Goal: Task Accomplishment & Management: Complete application form

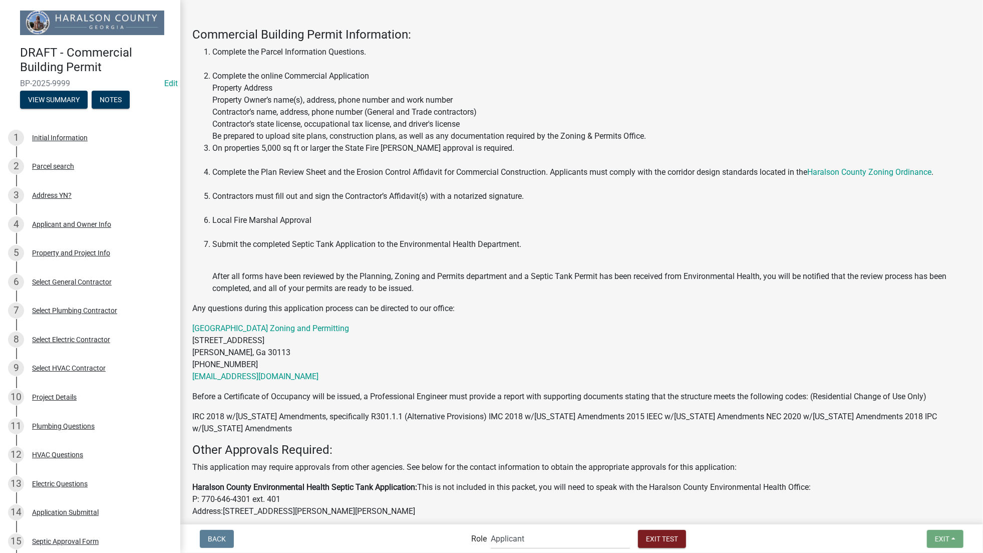
scroll to position [393, 0]
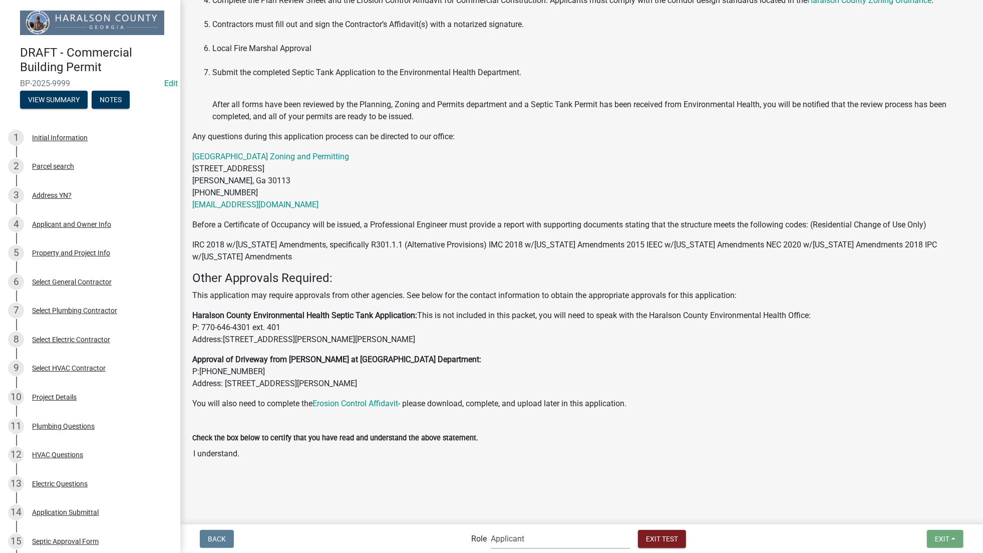
click at [508, 537] on select "Applicant Haralson County Inspector [PERSON_NAME] and Permits Permits Clerk and…" at bounding box center [560, 538] width 139 height 21
select select "a6b5fe8a-6c12-41bb-8d14-8d31b27c6024"
click at [491, 528] on select "Applicant Haralson County Inspector [PERSON_NAME] and Permits Permits Clerk and…" at bounding box center [560, 538] width 139 height 21
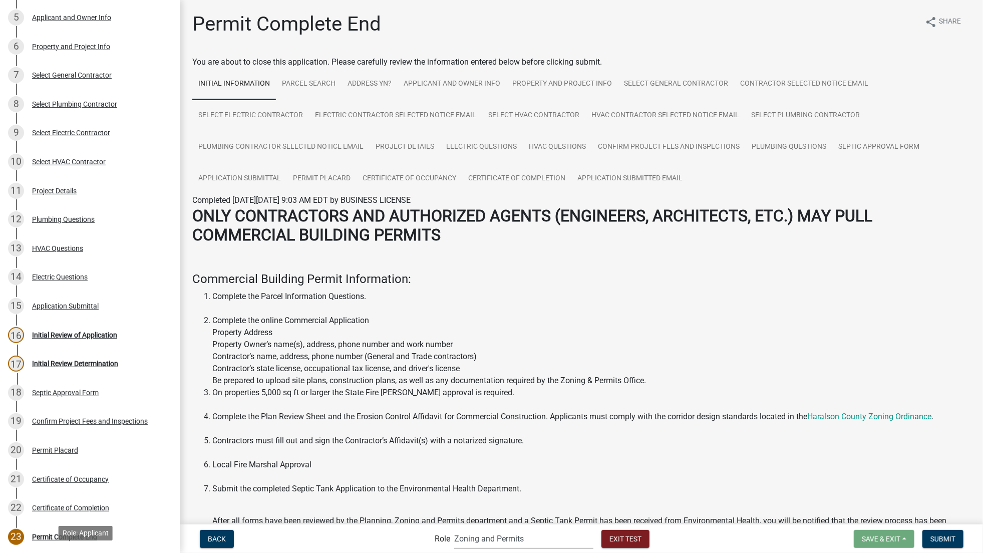
scroll to position [171, 0]
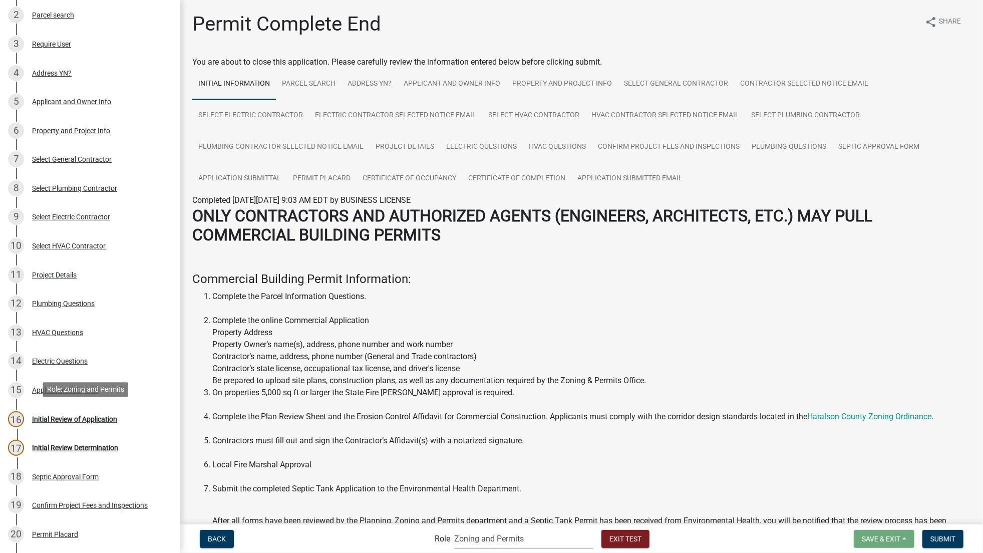
click at [86, 419] on div "Initial Review of Application" at bounding box center [74, 419] width 85 height 7
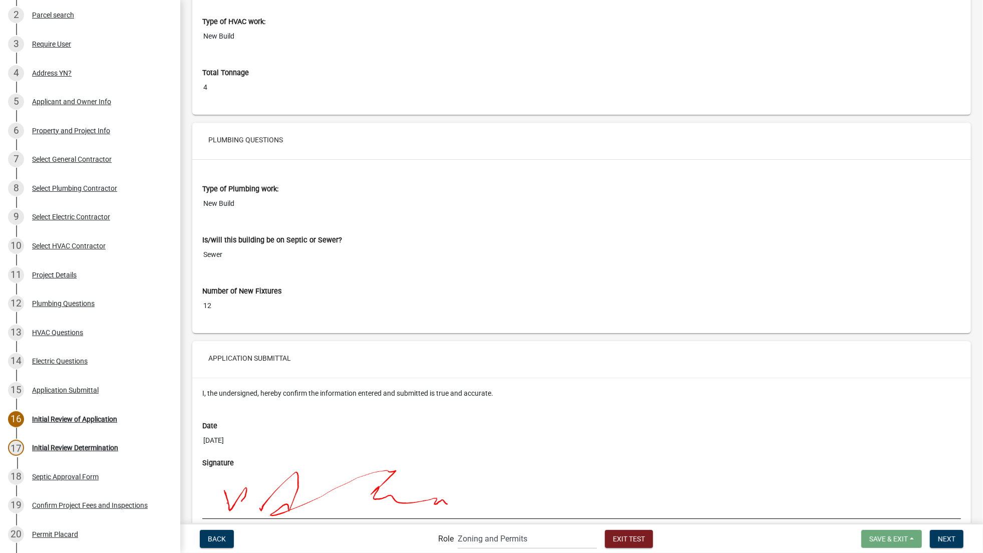
scroll to position [5389, 0]
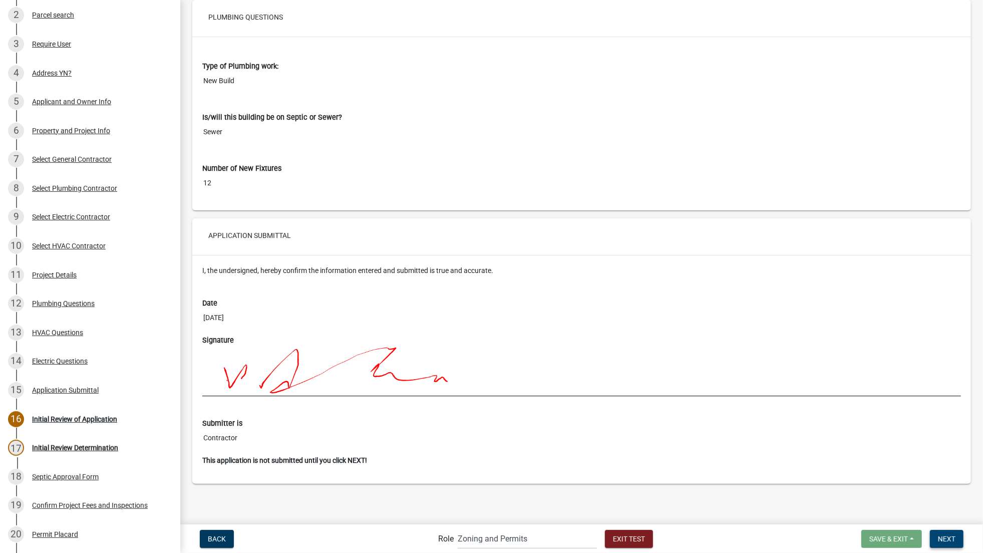
click at [938, 541] on span "Next" at bounding box center [947, 538] width 18 height 8
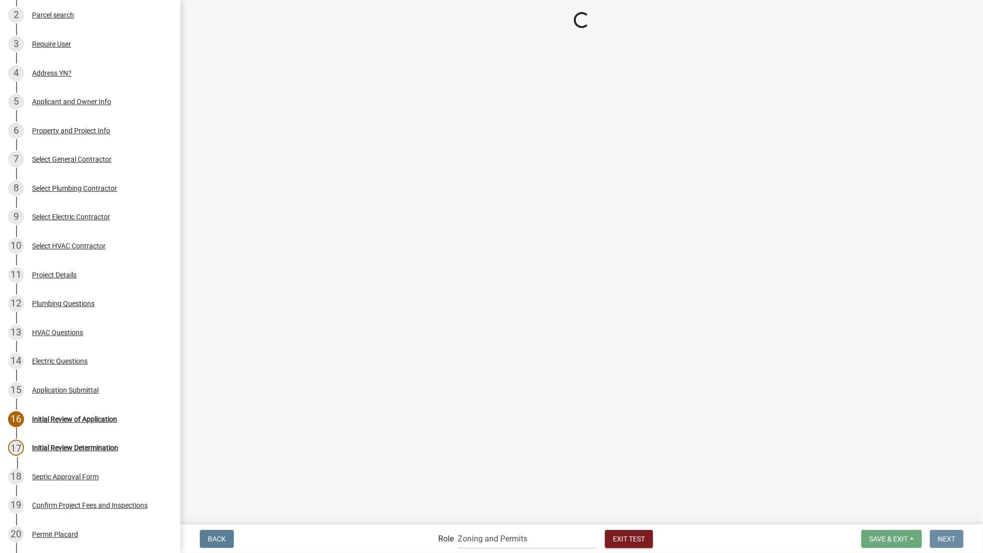
scroll to position [0, 0]
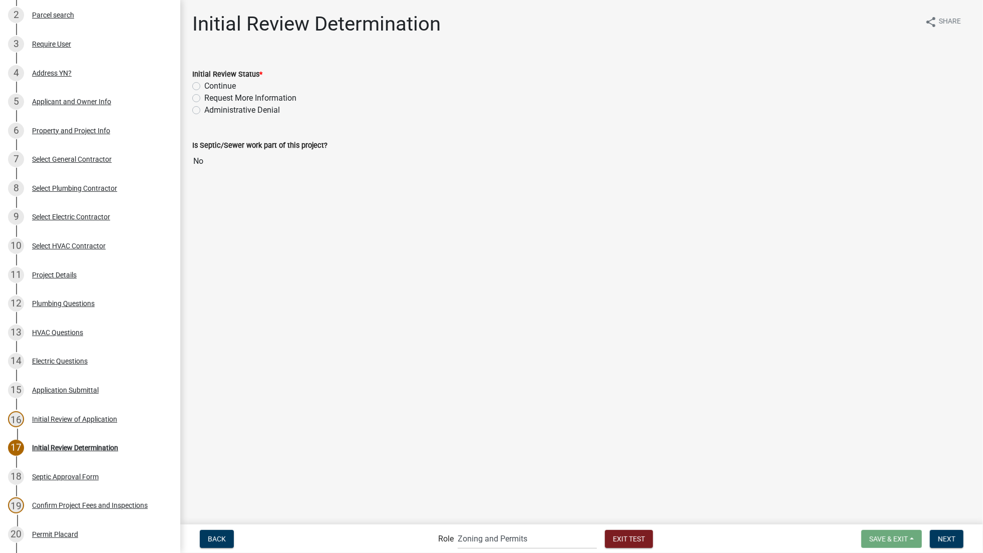
click at [204, 86] on label "Continue" at bounding box center [220, 86] width 32 height 12
click at [204, 86] on input "Continue" at bounding box center [207, 83] width 7 height 7
radio input "true"
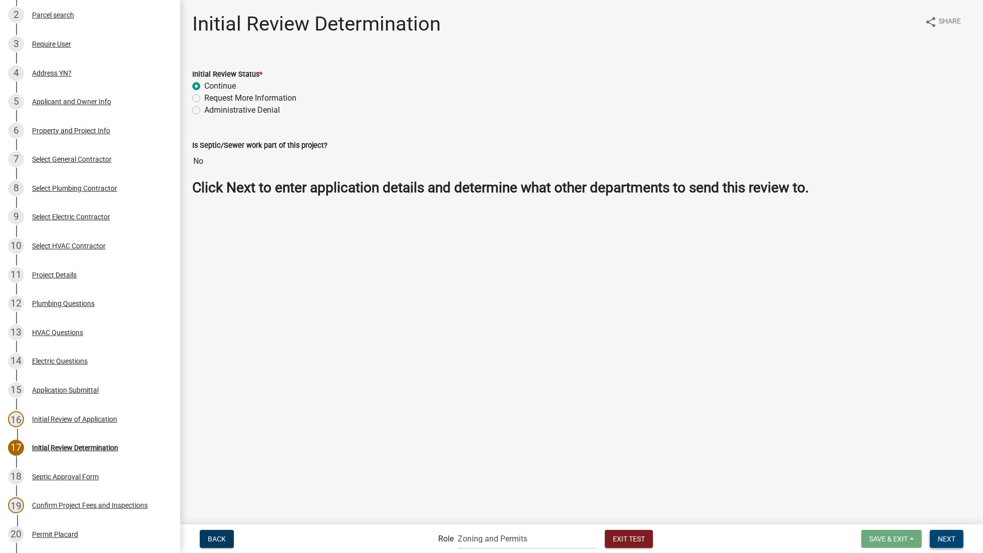
click at [945, 543] on button "Next" at bounding box center [947, 539] width 34 height 18
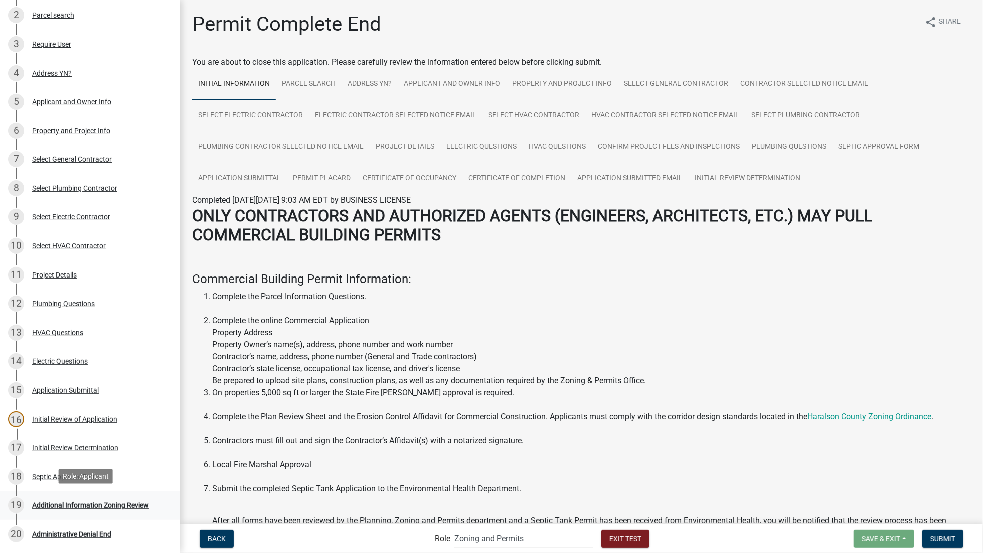
click at [87, 504] on div "Additional Information Zoning Review" at bounding box center [90, 505] width 117 height 7
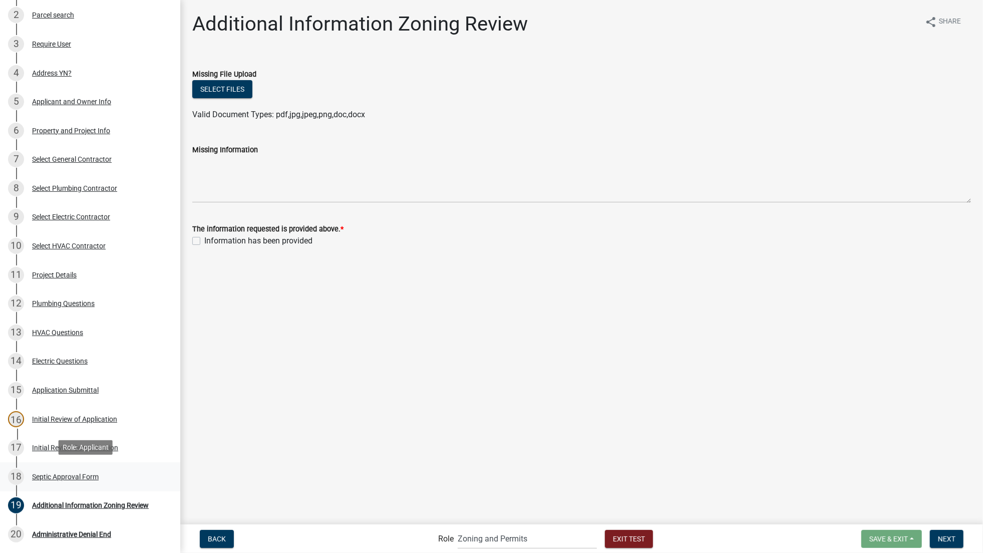
click at [66, 477] on div "Septic Approval Form" at bounding box center [65, 476] width 67 height 7
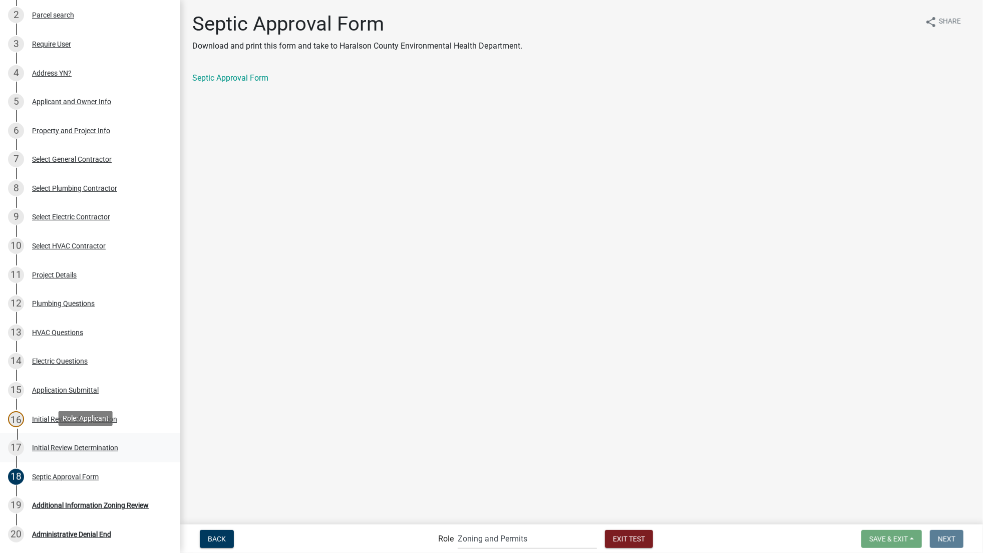
click at [50, 444] on div "Initial Review Determination" at bounding box center [75, 447] width 86 height 7
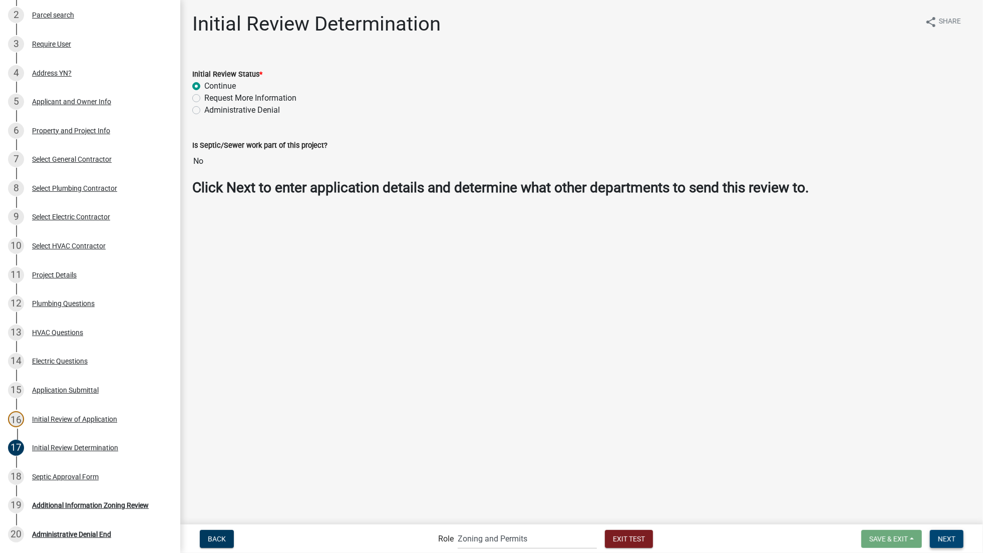
click at [947, 537] on span "Next" at bounding box center [947, 538] width 18 height 8
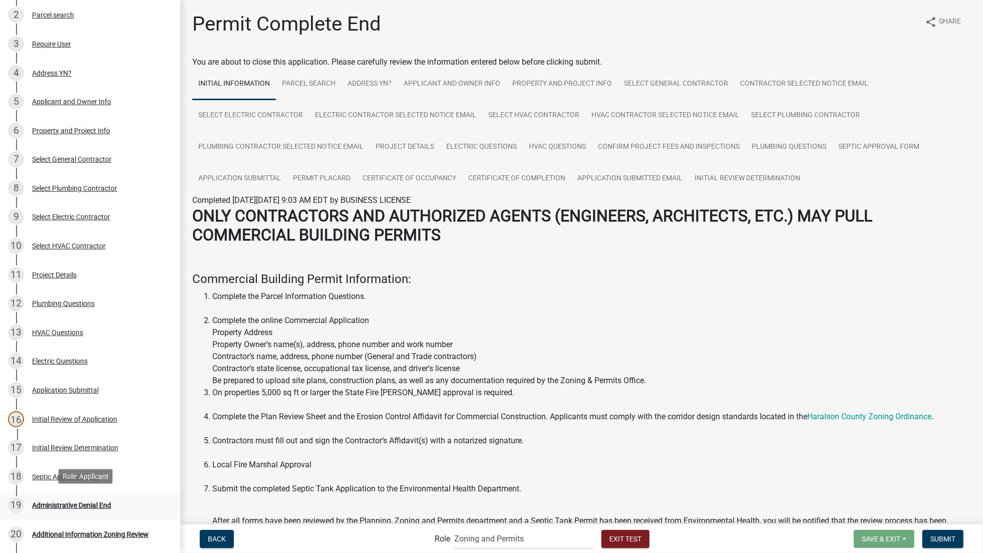
click at [72, 506] on div "Administrative Denial End" at bounding box center [71, 505] width 79 height 7
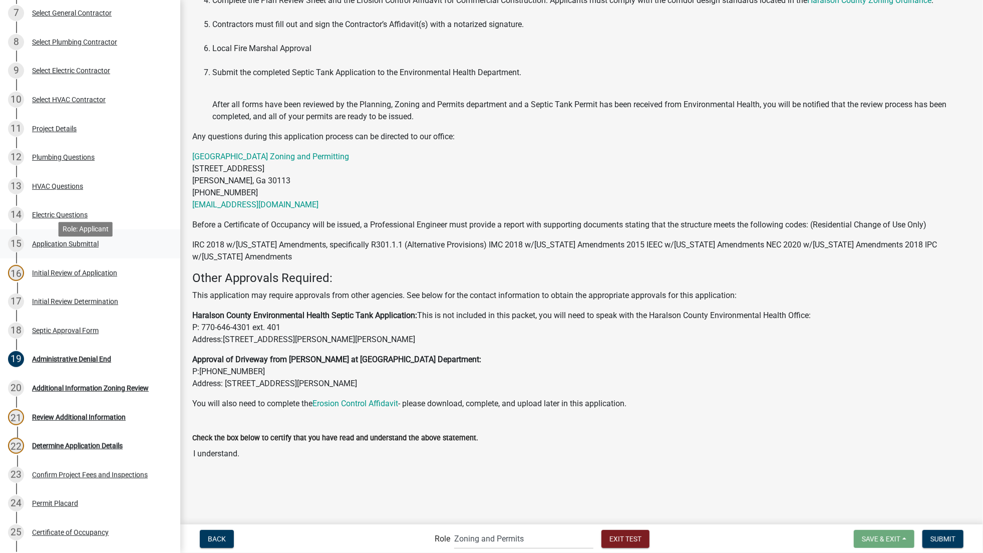
scroll to position [319, 0]
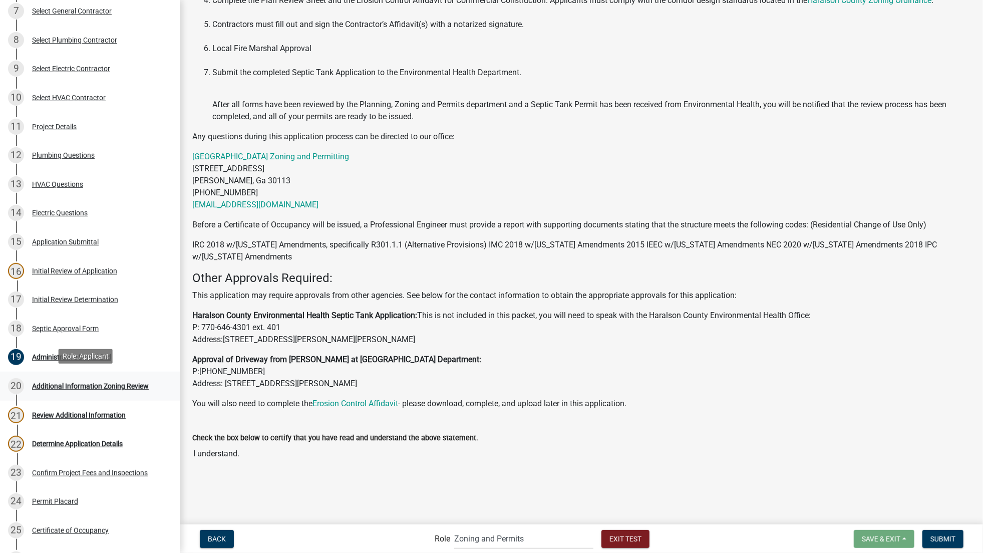
click at [64, 383] on div "Additional Information Zoning Review" at bounding box center [90, 386] width 117 height 7
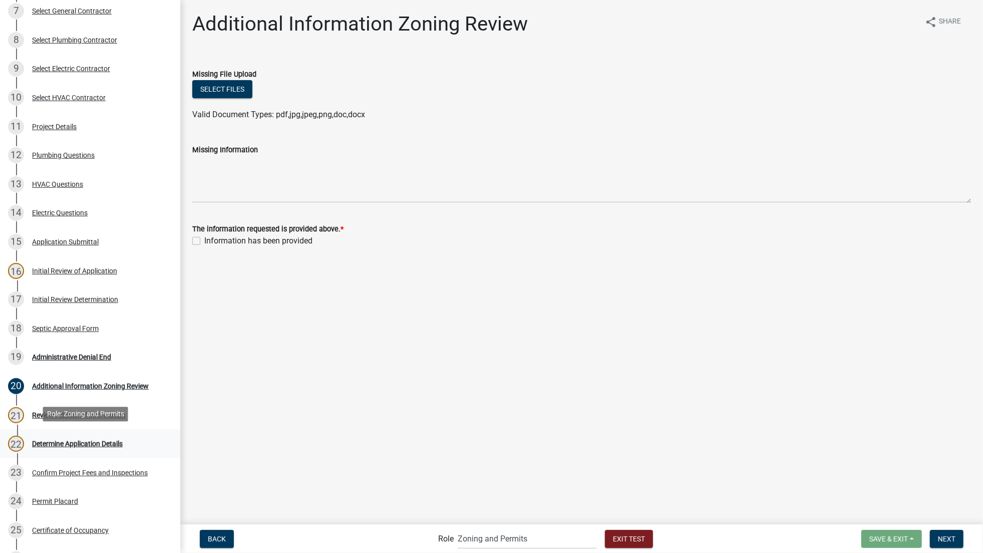
click at [79, 446] on div "22 Determine Application Details" at bounding box center [86, 444] width 156 height 16
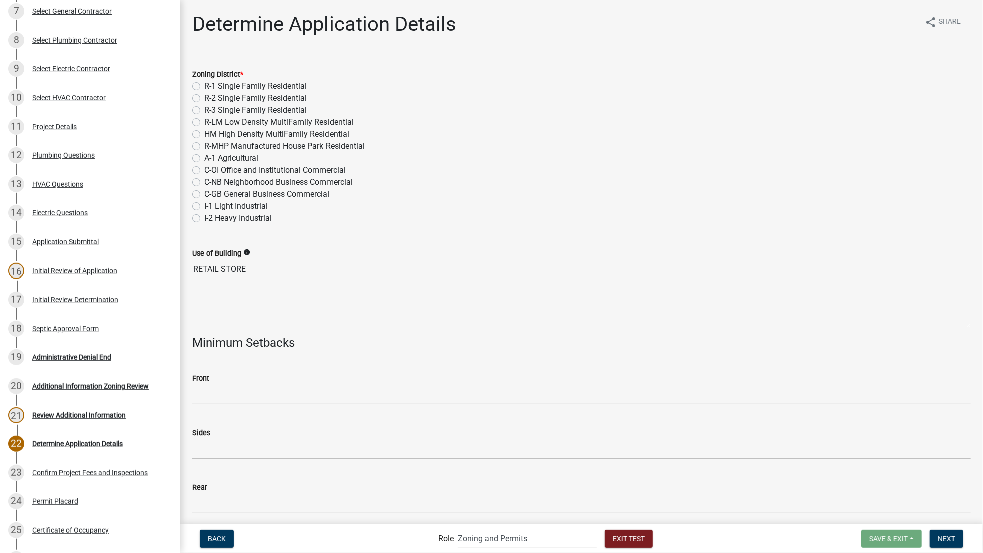
click at [204, 193] on label "C-GB General Business Commercial" at bounding box center [266, 194] width 125 height 12
click at [204, 193] on input "C-GB General Business Commercial" at bounding box center [207, 191] width 7 height 7
radio input "true"
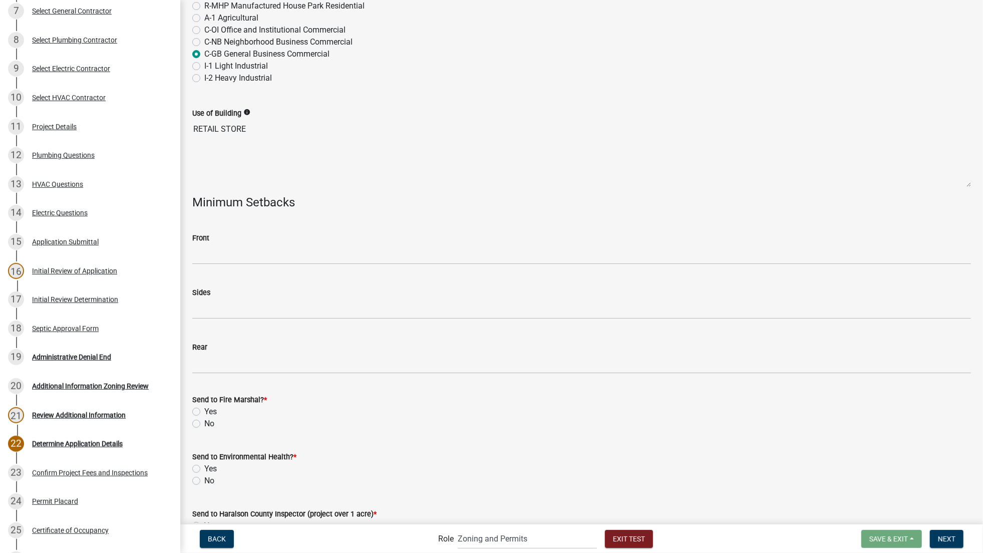
scroll to position [148, 0]
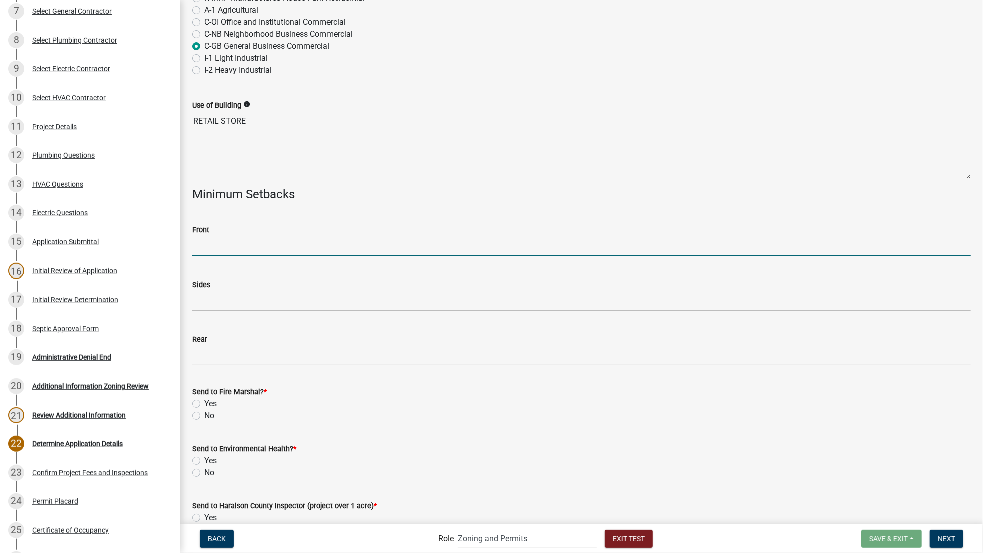
click at [217, 247] on input "Front" at bounding box center [581, 246] width 779 height 21
type input "150"
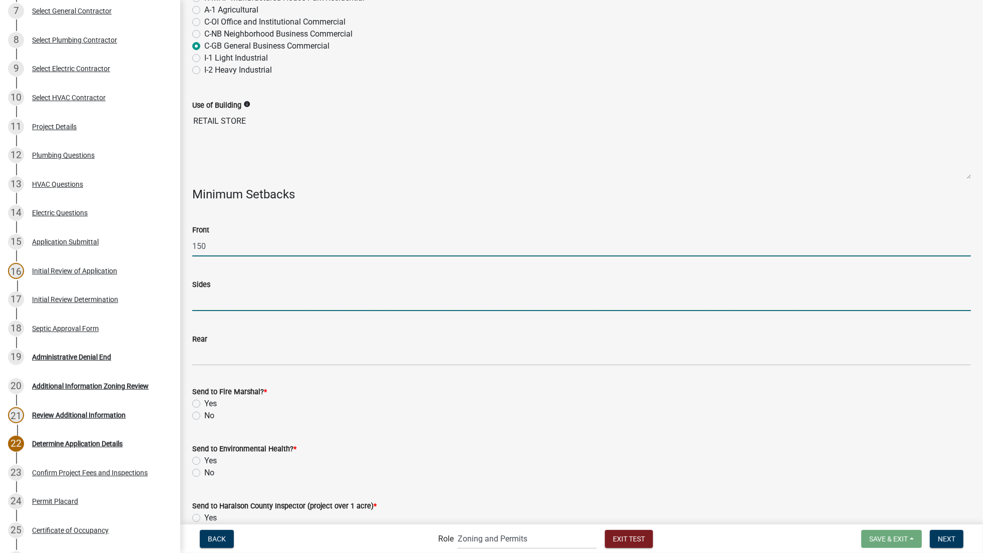
click at [251, 304] on input "Sides" at bounding box center [581, 300] width 779 height 21
type input "150"
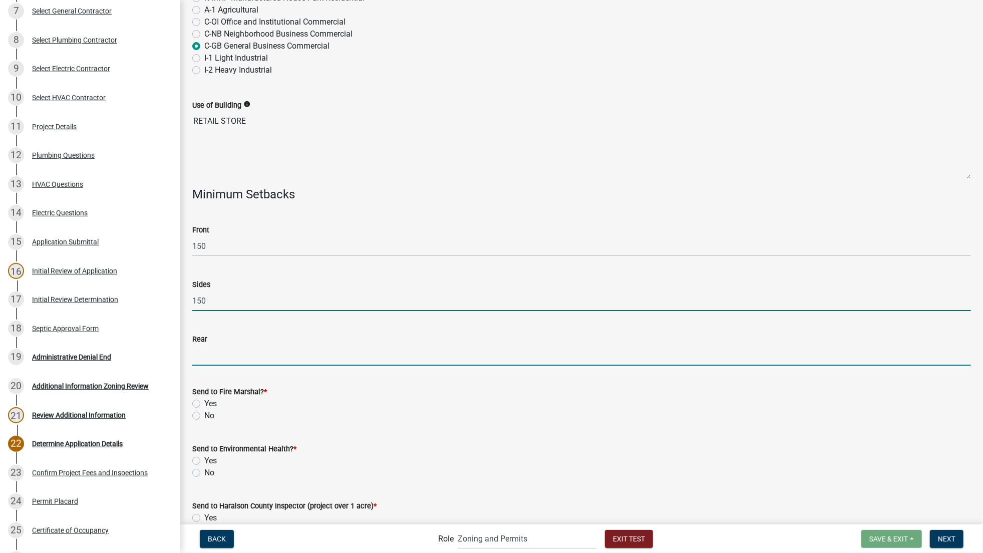
click at [224, 353] on input "Rear" at bounding box center [581, 355] width 779 height 21
type input "150"
click at [204, 399] on label "Yes" at bounding box center [210, 404] width 13 height 12
click at [204, 399] on input "Yes" at bounding box center [207, 401] width 7 height 7
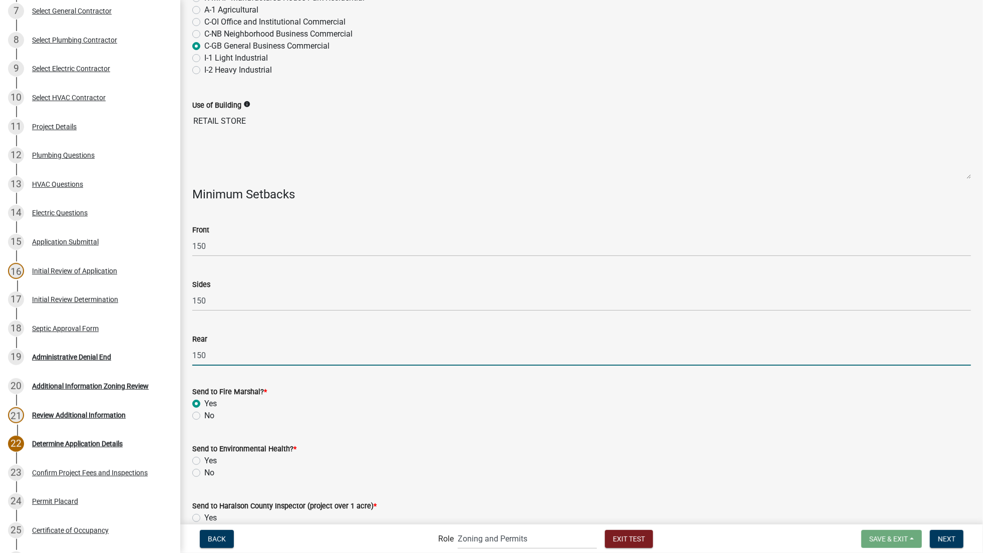
radio input "true"
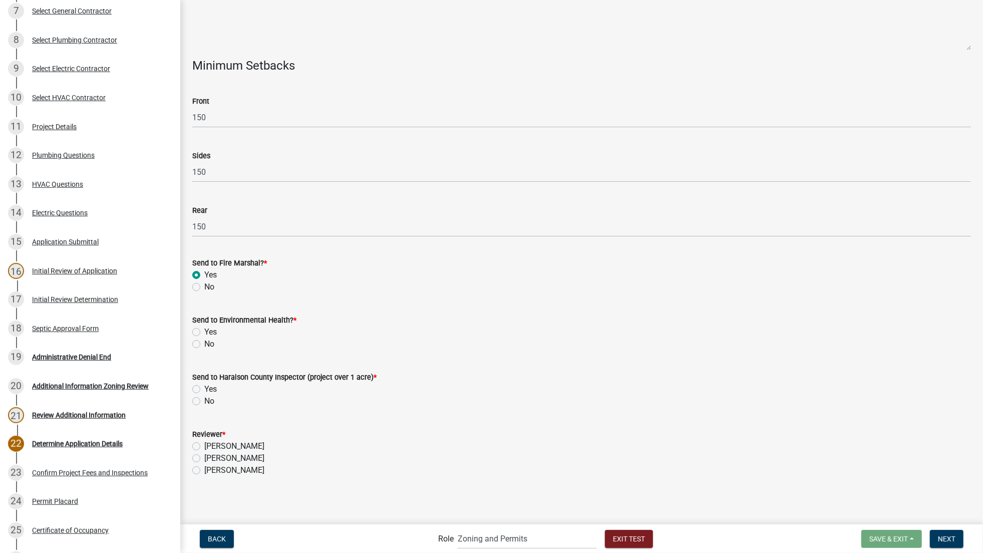
scroll to position [278, 0]
click at [204, 332] on label "Yes" at bounding box center [210, 331] width 13 height 12
click at [204, 332] on input "Yes" at bounding box center [207, 328] width 7 height 7
radio input "true"
click at [204, 386] on label "Yes" at bounding box center [210, 388] width 13 height 12
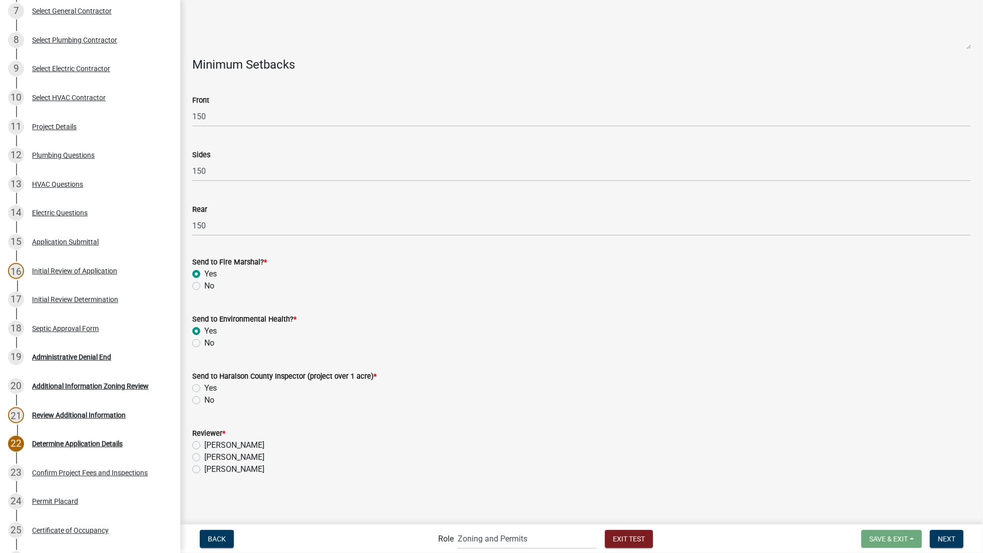
click at [204, 386] on input "Yes" at bounding box center [207, 385] width 7 height 7
radio input "true"
click at [204, 455] on label "[PERSON_NAME]" at bounding box center [234, 457] width 60 height 12
click at [204, 455] on input "[PERSON_NAME]" at bounding box center [207, 454] width 7 height 7
radio input "true"
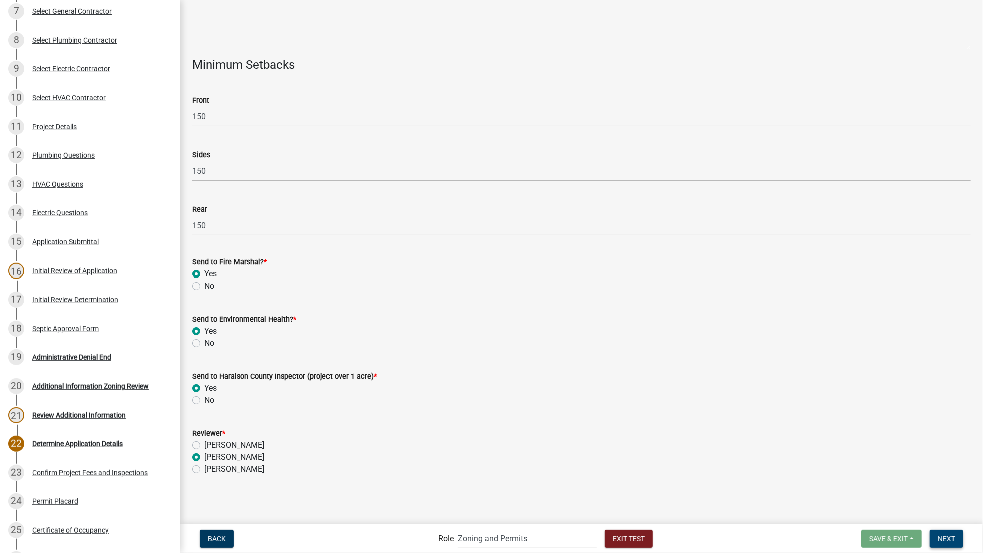
click at [954, 536] on span "Next" at bounding box center [947, 538] width 18 height 8
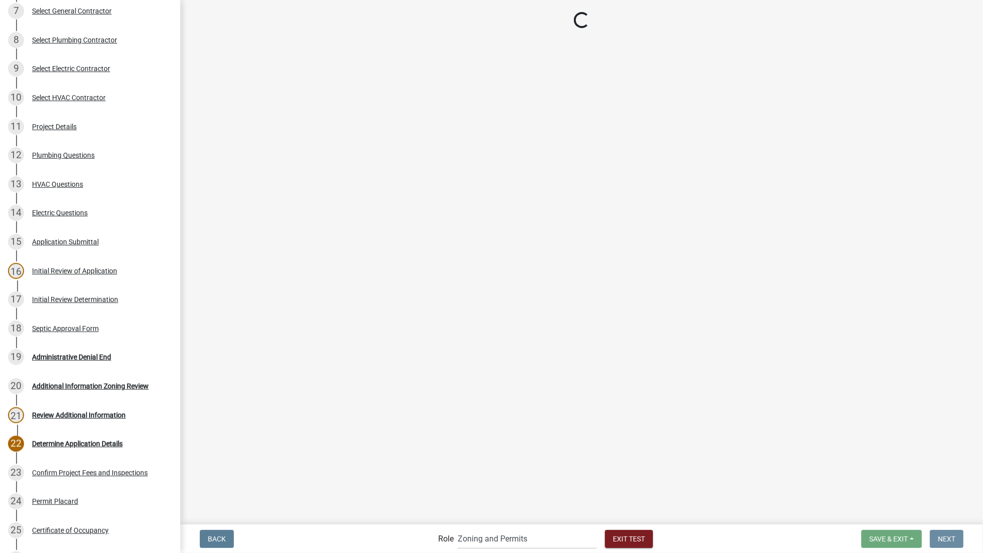
scroll to position [0, 0]
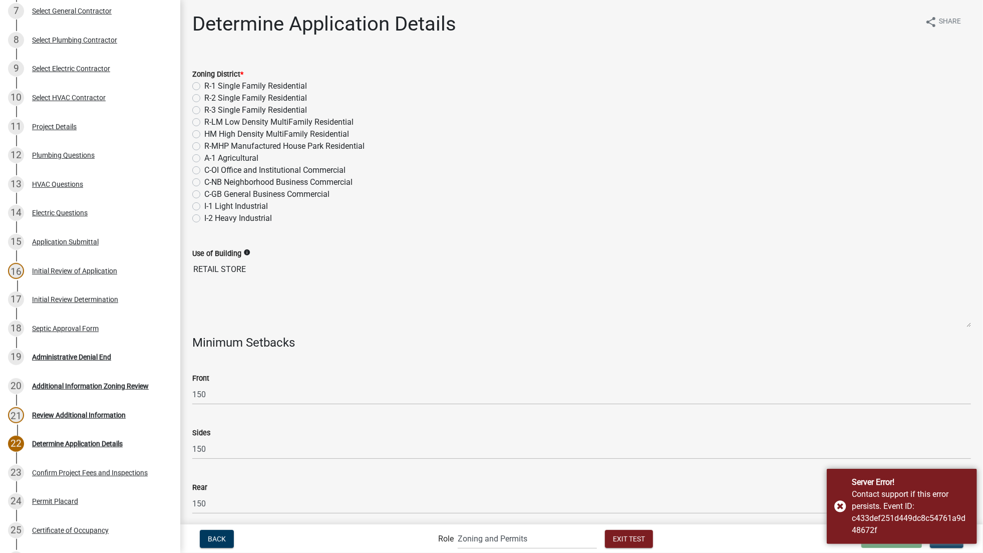
click at [204, 191] on label "C-GB General Business Commercial" at bounding box center [266, 194] width 125 height 12
click at [204, 191] on input "C-GB General Business Commercial" at bounding box center [207, 191] width 7 height 7
radio input "true"
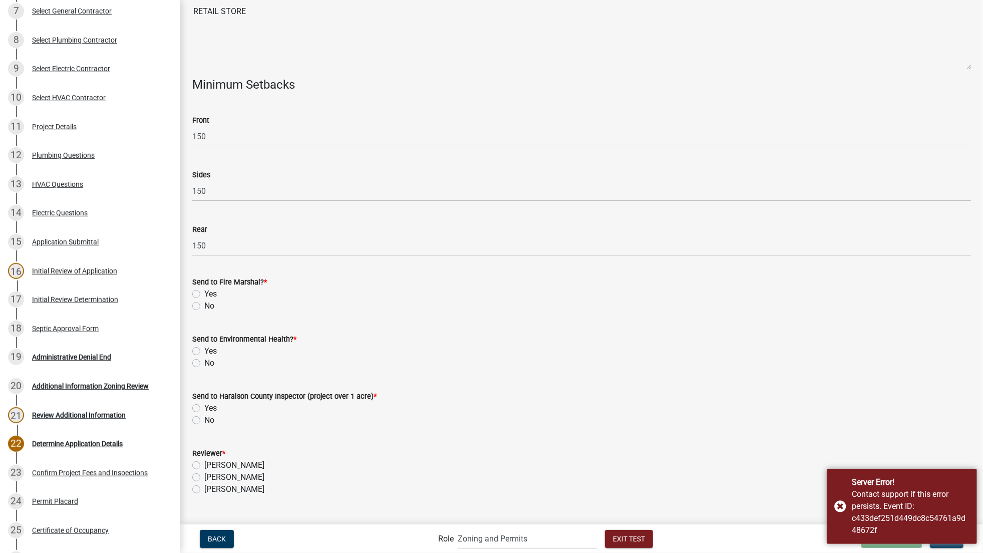
scroll to position [278, 0]
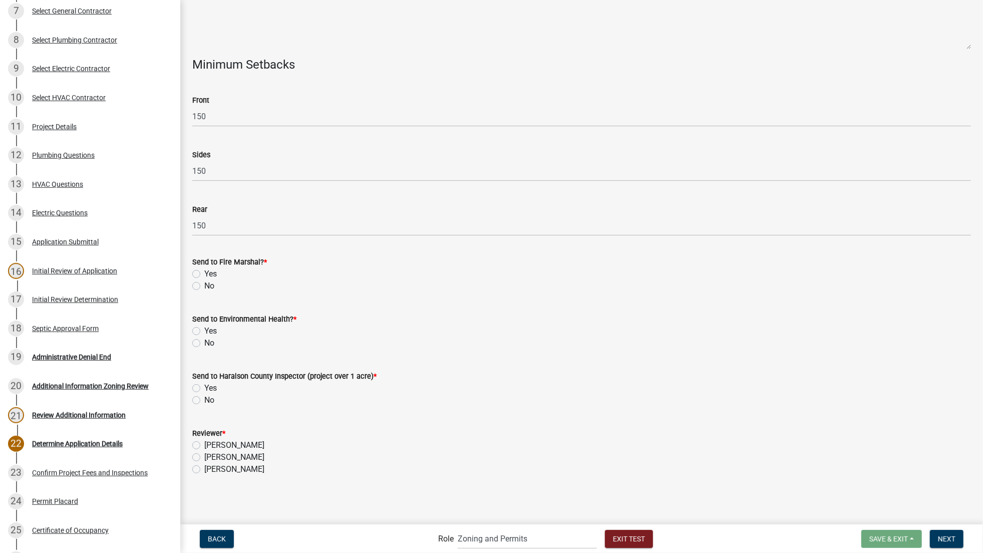
click at [204, 272] on label "Yes" at bounding box center [210, 274] width 13 height 12
click at [204, 272] on input "Yes" at bounding box center [207, 271] width 7 height 7
radio input "true"
click at [204, 328] on label "Yes" at bounding box center [210, 331] width 13 height 12
click at [204, 328] on input "Yes" at bounding box center [207, 328] width 7 height 7
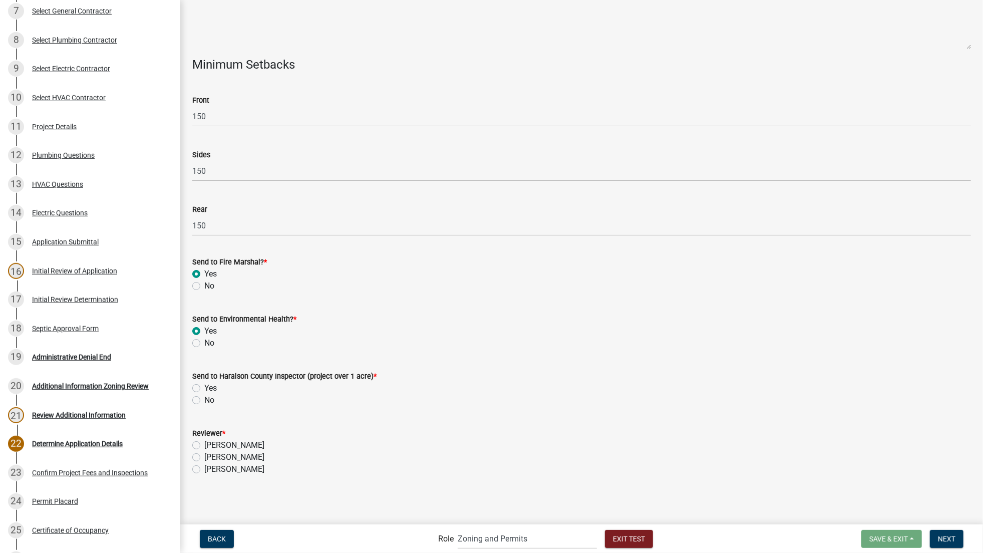
radio input "true"
click at [204, 386] on label "Yes" at bounding box center [210, 388] width 13 height 12
click at [204, 386] on input "Yes" at bounding box center [207, 385] width 7 height 7
radio input "true"
click at [204, 457] on label "[PERSON_NAME]" at bounding box center [234, 457] width 60 height 12
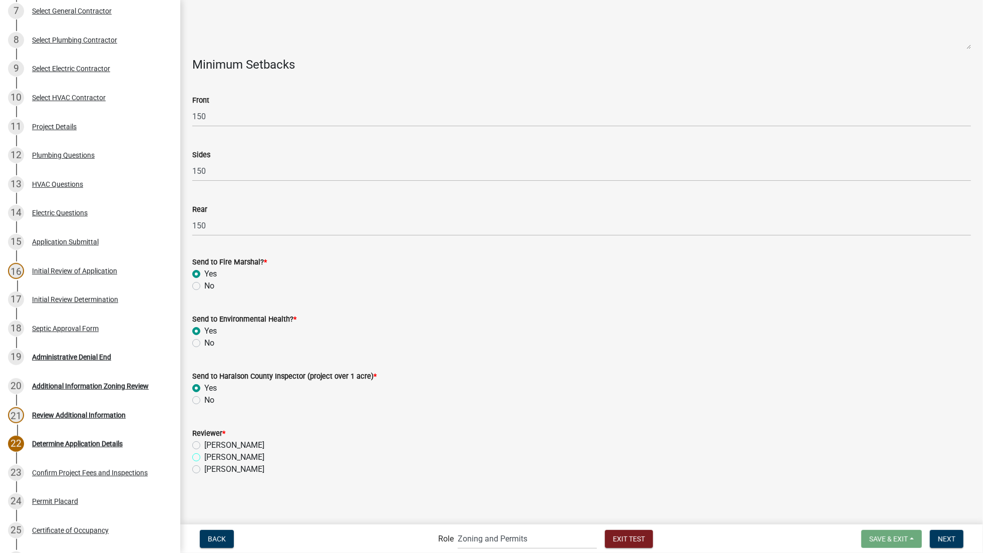
click at [204, 457] on input "[PERSON_NAME]" at bounding box center [207, 454] width 7 height 7
radio input "true"
click at [950, 536] on span "Next" at bounding box center [947, 538] width 18 height 8
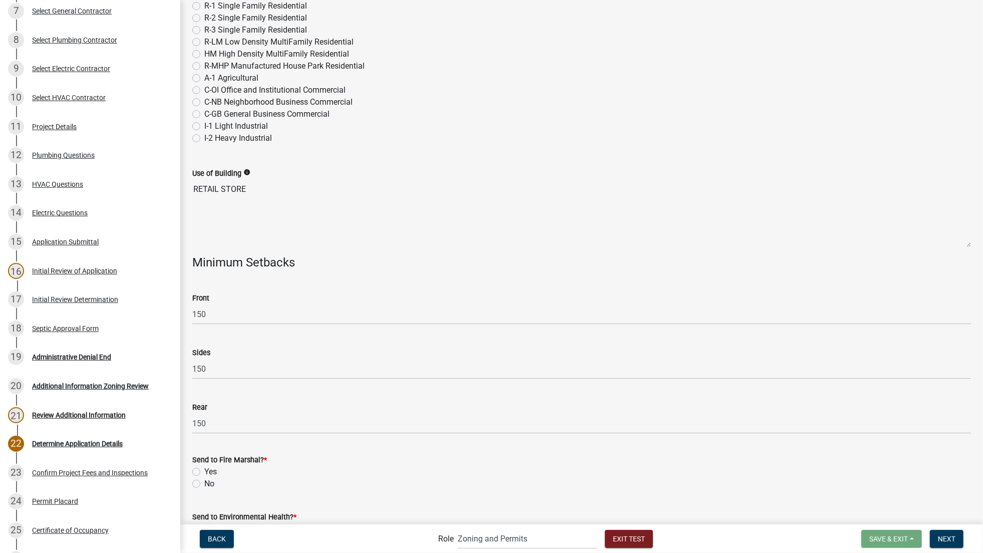
scroll to position [56, 0]
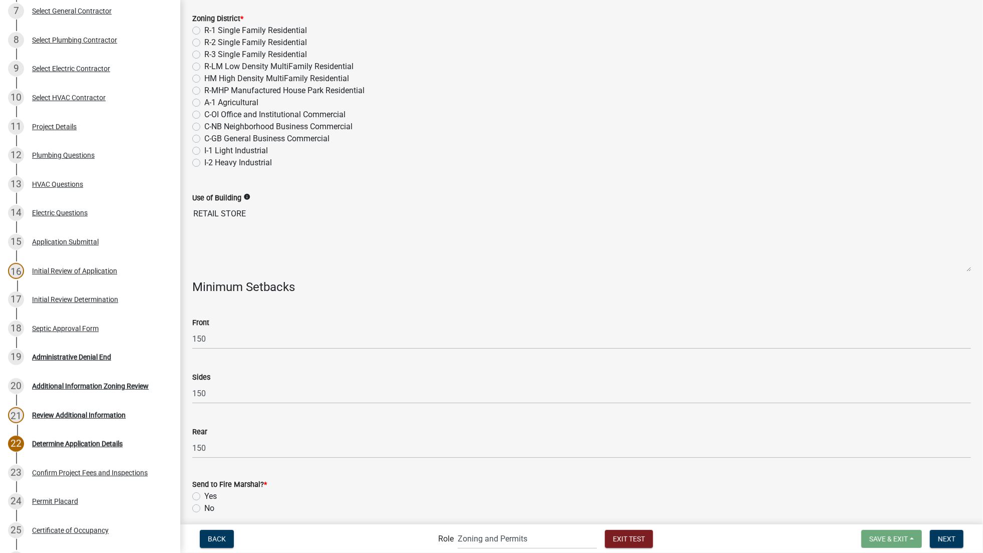
click at [204, 138] on label "C-GB General Business Commercial" at bounding box center [266, 139] width 125 height 12
click at [204, 138] on input "C-GB General Business Commercial" at bounding box center [207, 136] width 7 height 7
radio input "true"
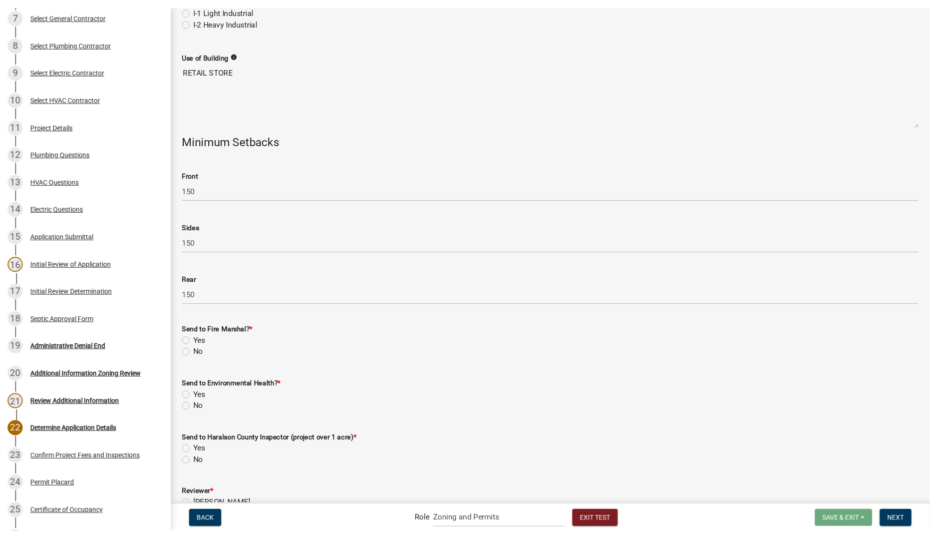
scroll to position [278, 0]
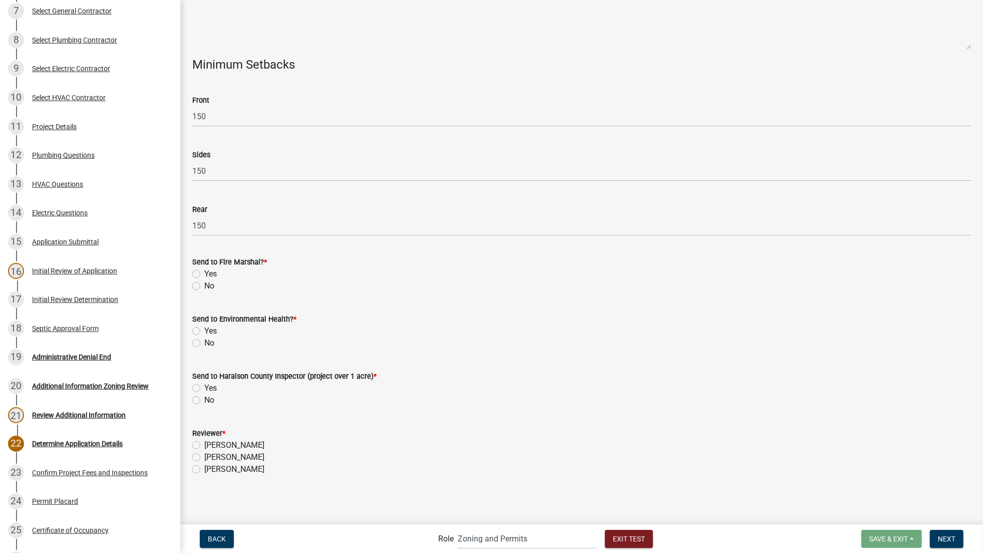
click at [204, 272] on label "Yes" at bounding box center [210, 274] width 13 height 12
click at [204, 272] on input "Yes" at bounding box center [207, 271] width 7 height 7
radio input "true"
click at [204, 330] on label "Yes" at bounding box center [210, 331] width 13 height 12
click at [204, 330] on input "Yes" at bounding box center [207, 328] width 7 height 7
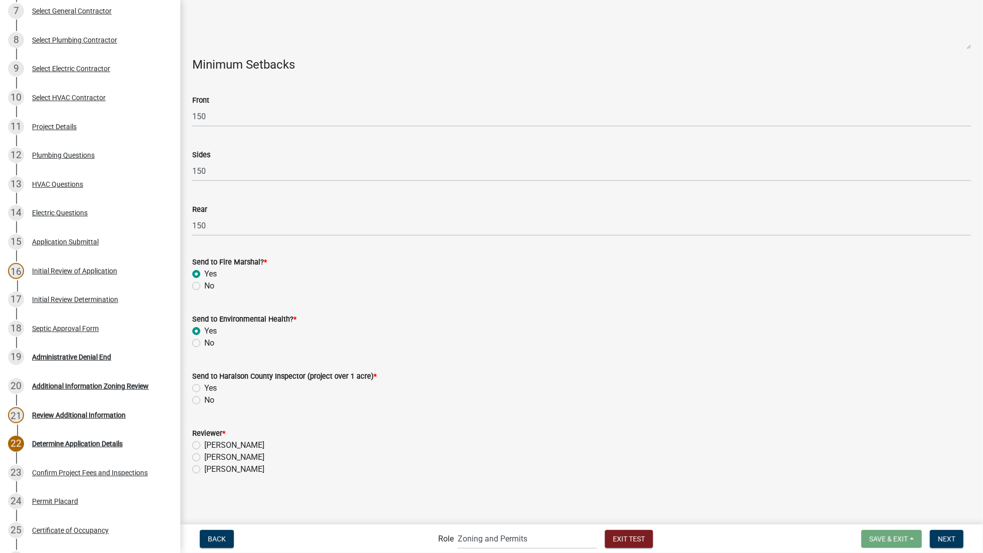
radio input "true"
click at [204, 387] on label "Yes" at bounding box center [210, 388] width 13 height 12
click at [204, 387] on input "Yes" at bounding box center [207, 385] width 7 height 7
radio input "true"
click at [204, 457] on label "[PERSON_NAME]" at bounding box center [234, 457] width 60 height 12
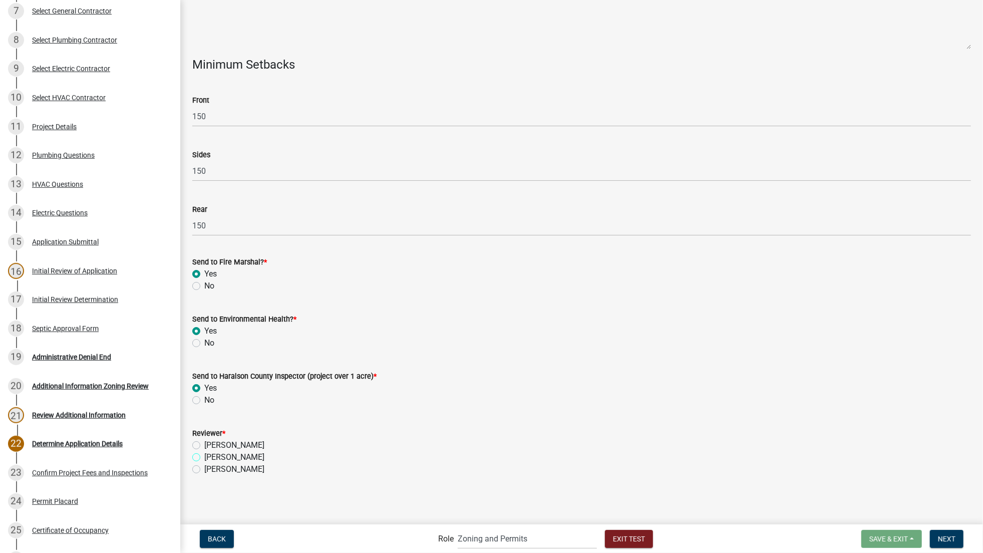
click at [204, 457] on input "[PERSON_NAME]" at bounding box center [207, 454] width 7 height 7
radio input "true"
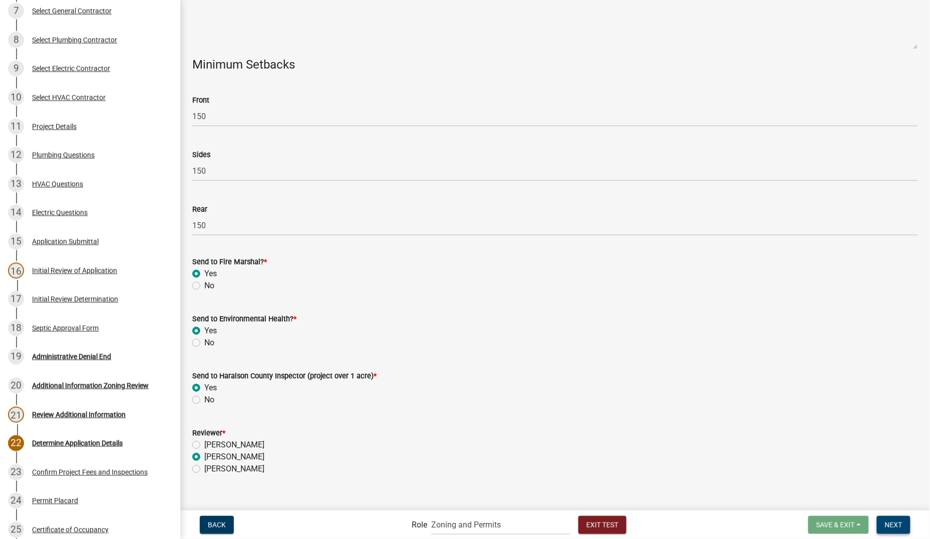
click at [893, 527] on span "Next" at bounding box center [894, 525] width 18 height 8
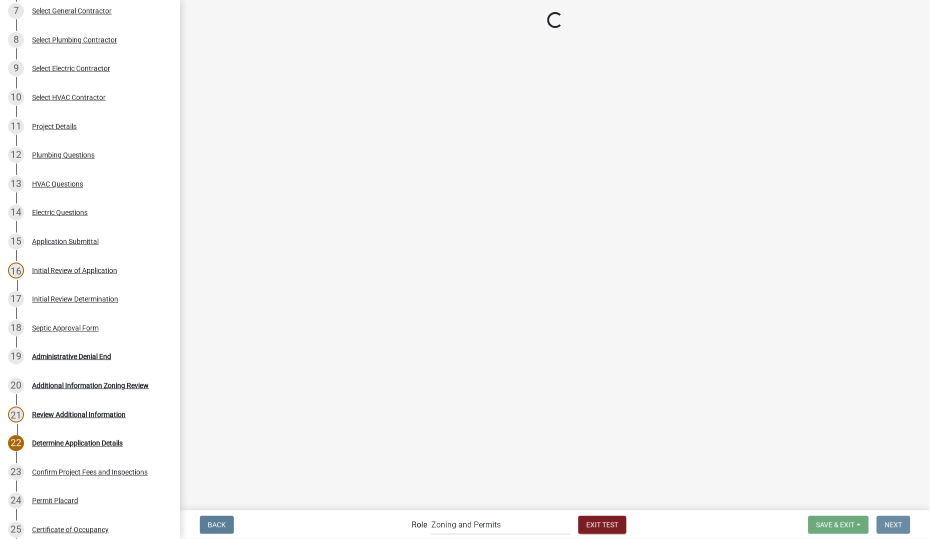
scroll to position [0, 0]
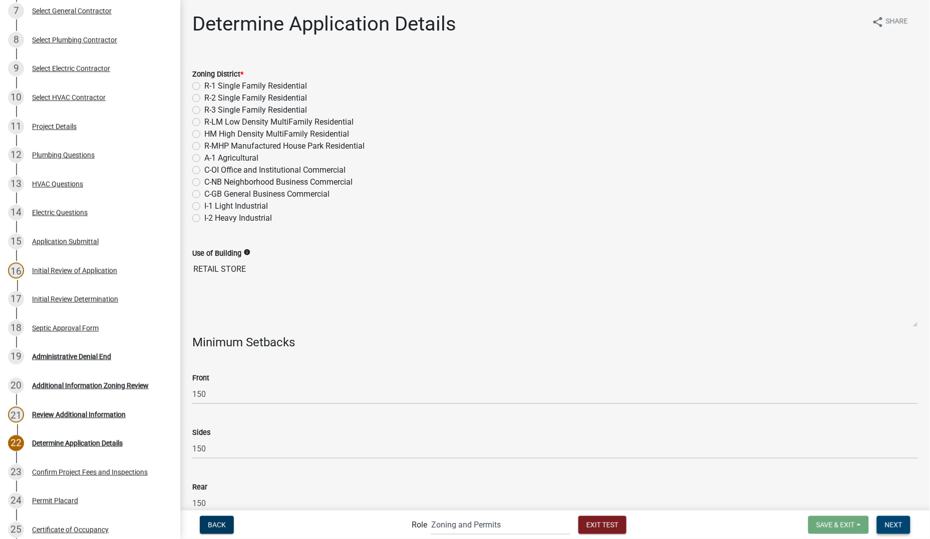
drag, startPoint x: 885, startPoint y: 529, endPoint x: 888, endPoint y: 523, distance: 7.0
click at [885, 529] on button "Next" at bounding box center [894, 525] width 34 height 18
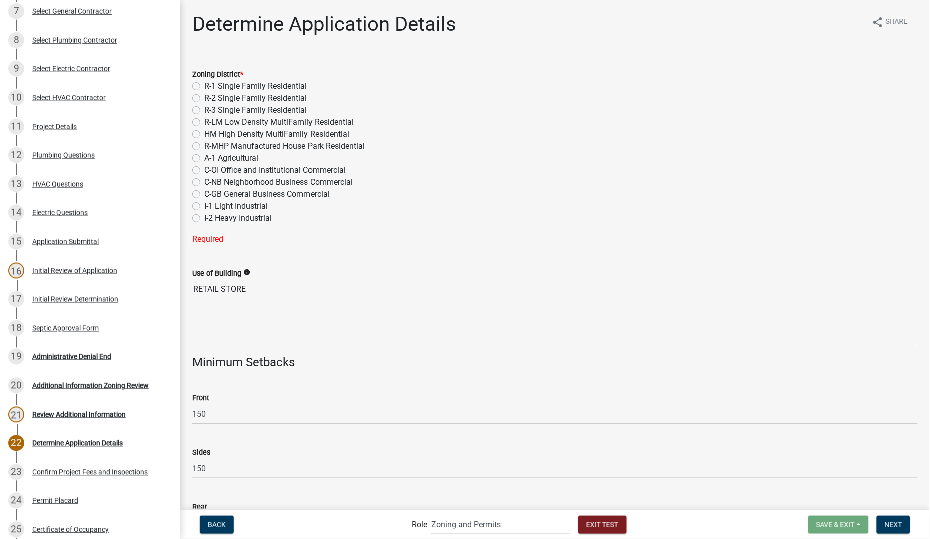
click at [204, 194] on label "C-GB General Business Commercial" at bounding box center [266, 194] width 125 height 12
click at [204, 194] on input "C-GB General Business Commercial" at bounding box center [207, 191] width 7 height 7
radio input "true"
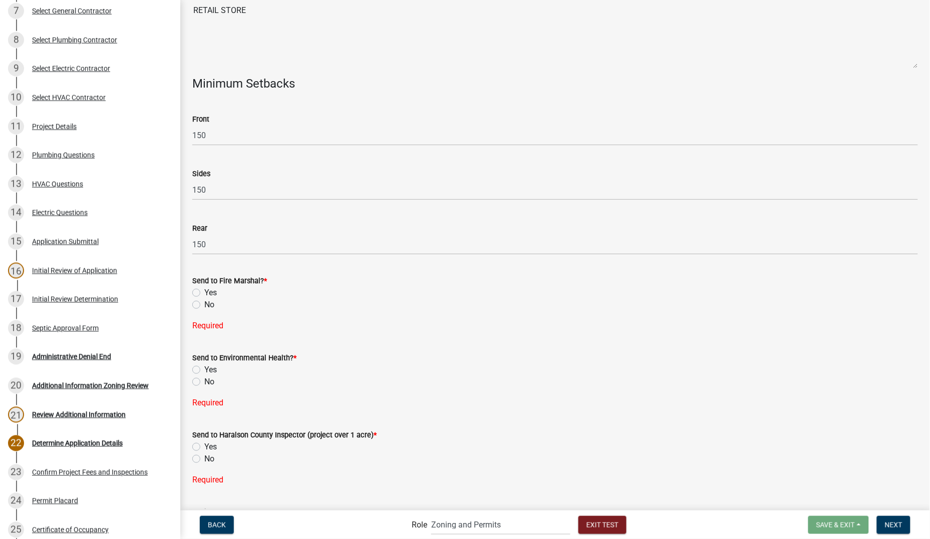
scroll to position [296, 0]
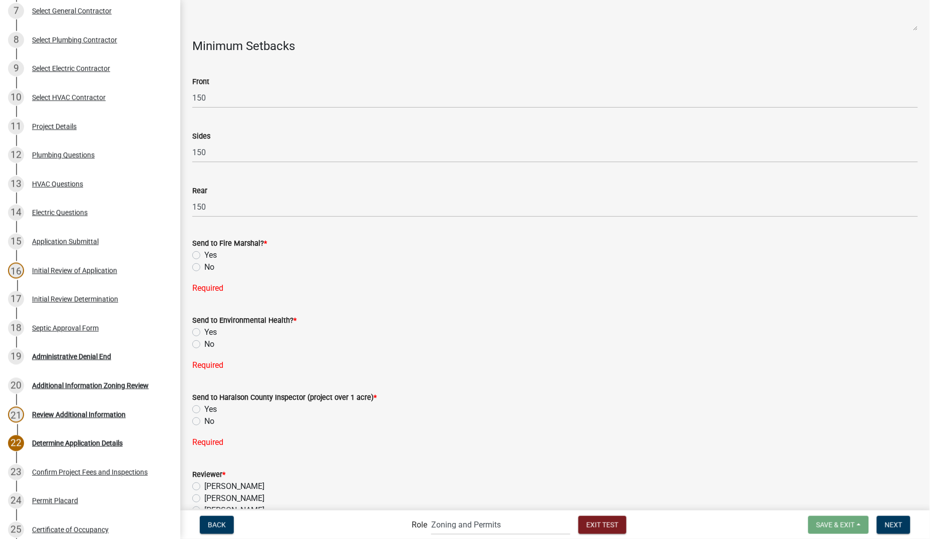
click at [204, 253] on label "Yes" at bounding box center [210, 255] width 13 height 12
click at [204, 253] on input "Yes" at bounding box center [207, 252] width 7 height 7
radio input "true"
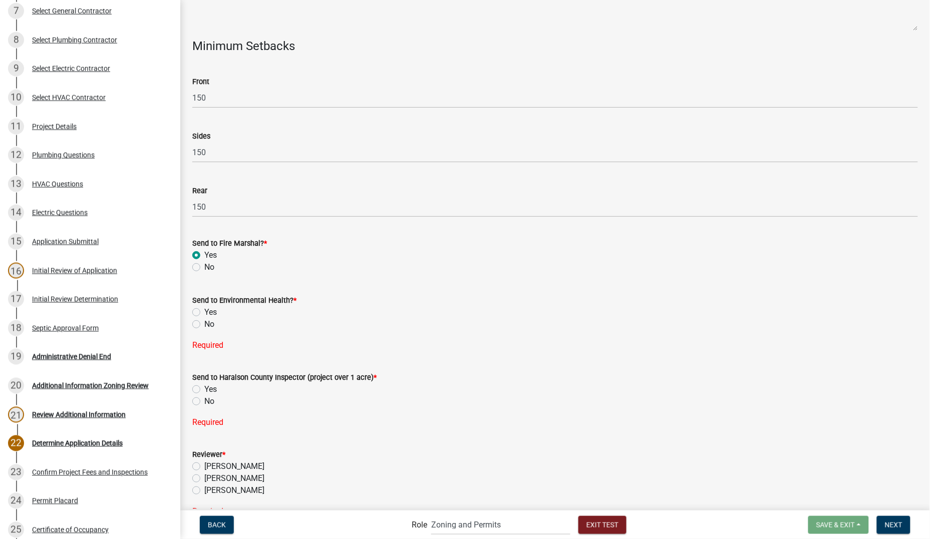
click at [204, 312] on label "Yes" at bounding box center [210, 312] width 13 height 12
click at [204, 312] on input "Yes" at bounding box center [207, 309] width 7 height 7
radio input "true"
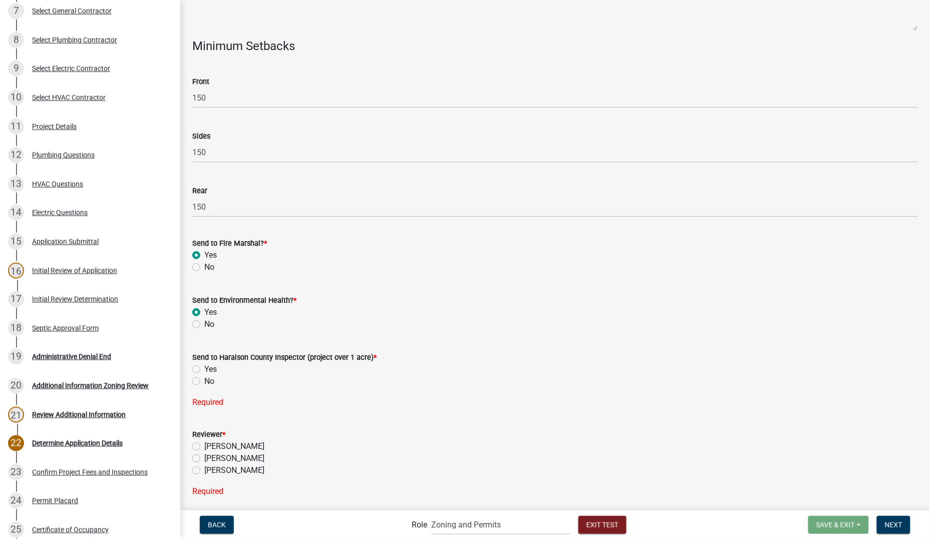
click at [204, 366] on label "Yes" at bounding box center [210, 370] width 13 height 12
click at [204, 366] on input "Yes" at bounding box center [207, 367] width 7 height 7
radio input "true"
click at [204, 436] on label "[PERSON_NAME]" at bounding box center [234, 439] width 60 height 12
click at [204, 436] on input "[PERSON_NAME]" at bounding box center [207, 436] width 7 height 7
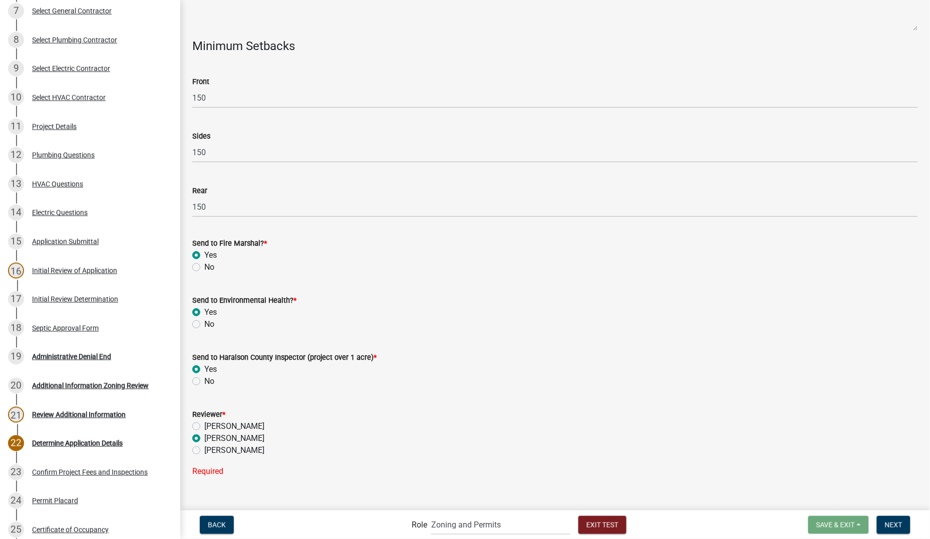
radio input "true"
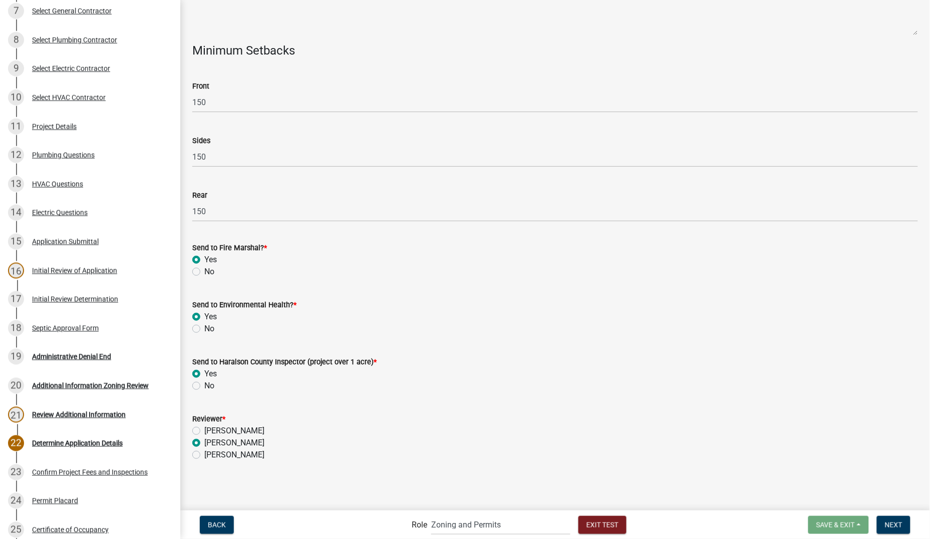
scroll to position [291, 0]
click at [895, 528] on span "Next" at bounding box center [894, 525] width 18 height 8
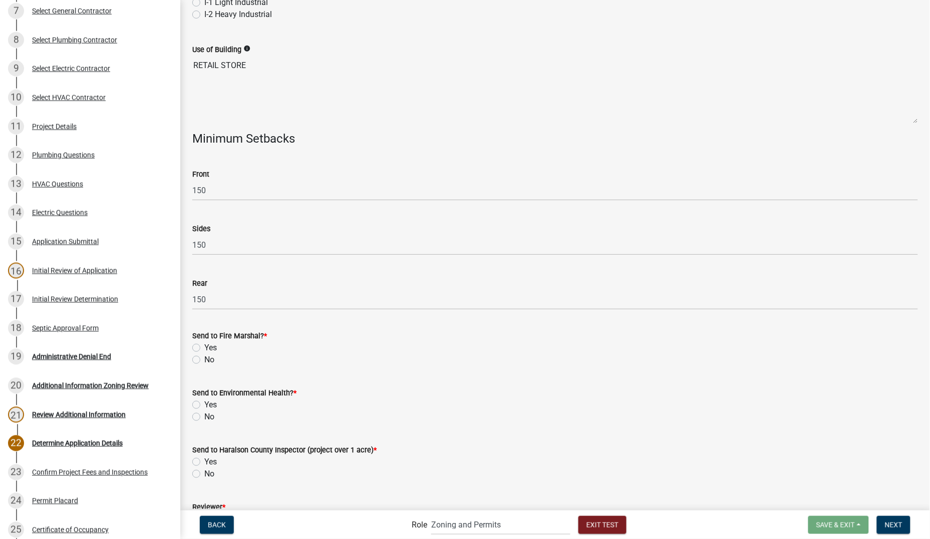
scroll to position [0, 0]
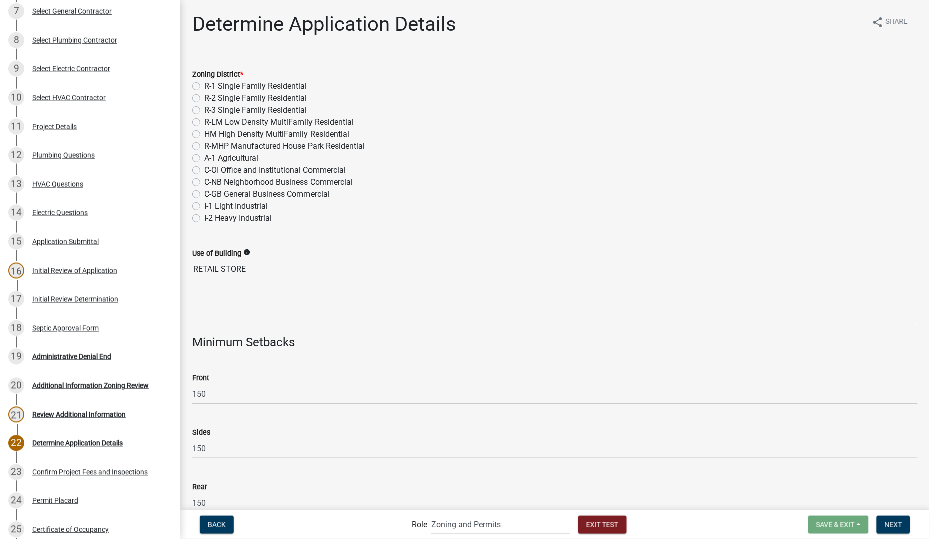
click at [416, 317] on textarea "RETAIL STORE" at bounding box center [555, 293] width 726 height 68
